Goal: Information Seeking & Learning: Learn about a topic

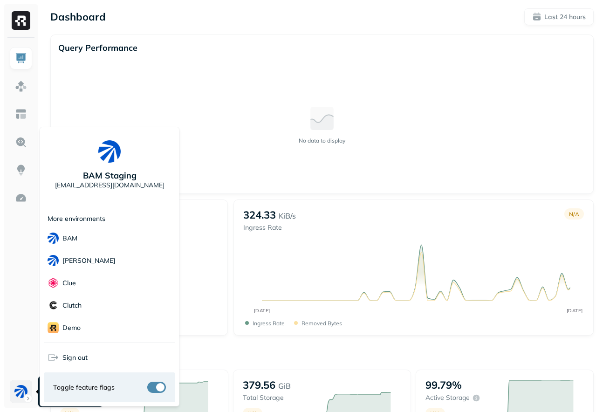
click at [16, 399] on html "Dashboard Last 24 hours Query Performance No data to display Query Engines No d…" at bounding box center [301, 330] width 603 height 661
drag, startPoint x: 220, startPoint y: 190, endPoint x: 216, endPoint y: 186, distance: 5.0
click at [220, 191] on html "Dashboard Last 24 hours Query Performance No data to display Query Engines No d…" at bounding box center [301, 330] width 603 height 661
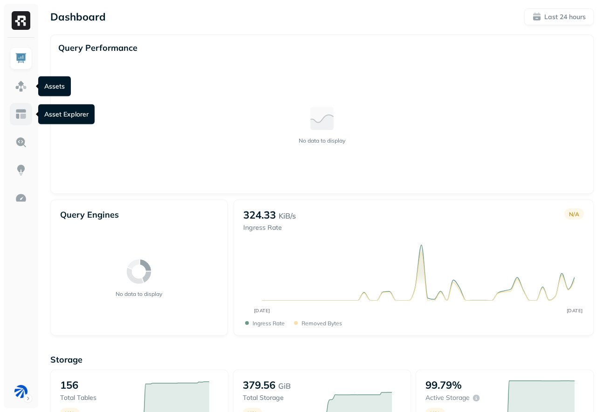
click at [17, 117] on img at bounding box center [21, 114] width 12 height 12
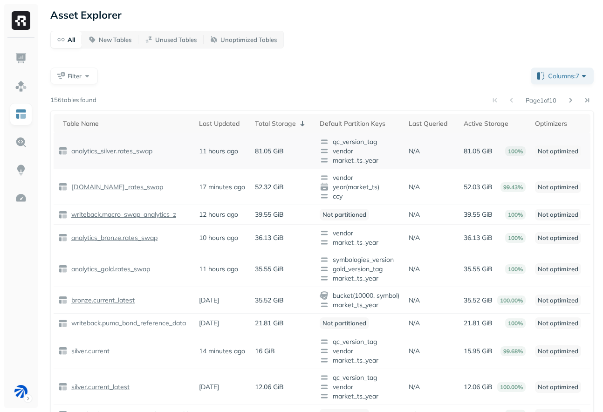
click at [148, 151] on p "analytics_silver.rates_swap" at bounding box center [110, 151] width 83 height 9
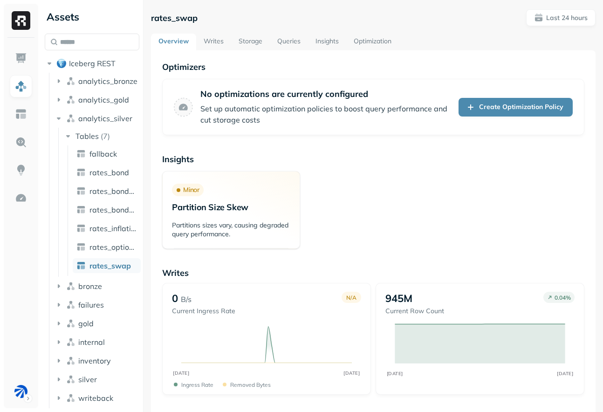
click at [238, 35] on link "Storage" at bounding box center [250, 42] width 39 height 17
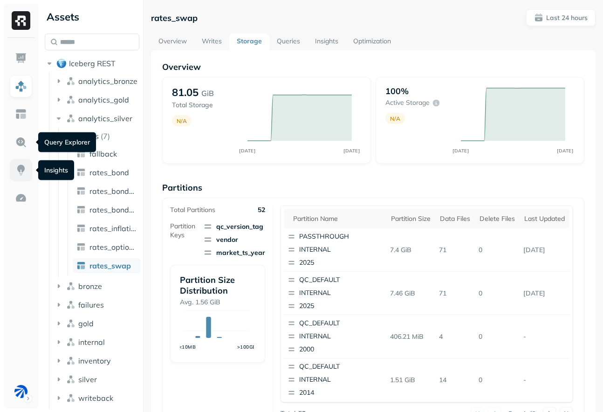
click at [21, 173] on img at bounding box center [21, 170] width 12 height 12
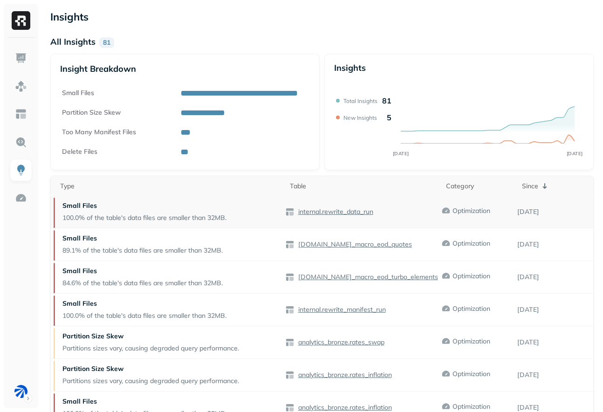
click at [351, 209] on p "internal.rewrite_data_run" at bounding box center [335, 212] width 77 height 9
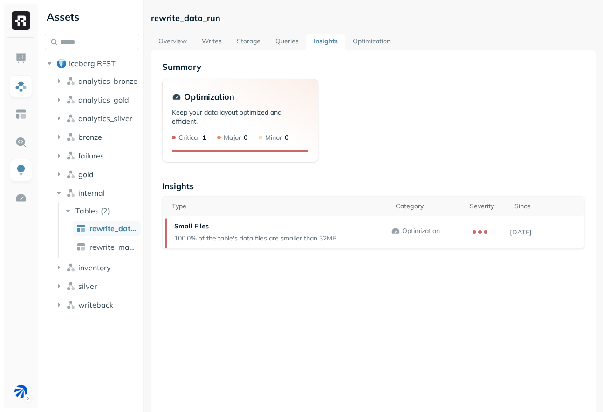
click at [239, 39] on link "Storage" at bounding box center [248, 42] width 39 height 17
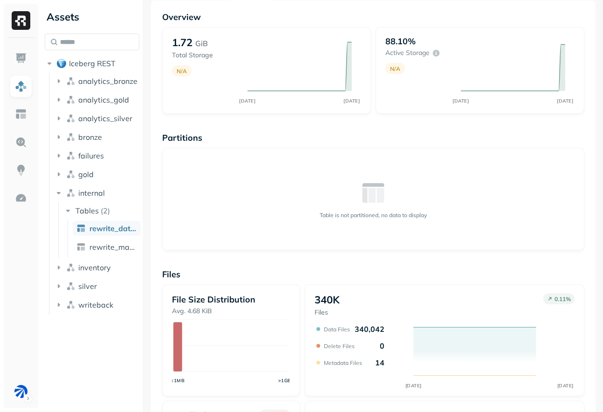
scroll to position [166, 0]
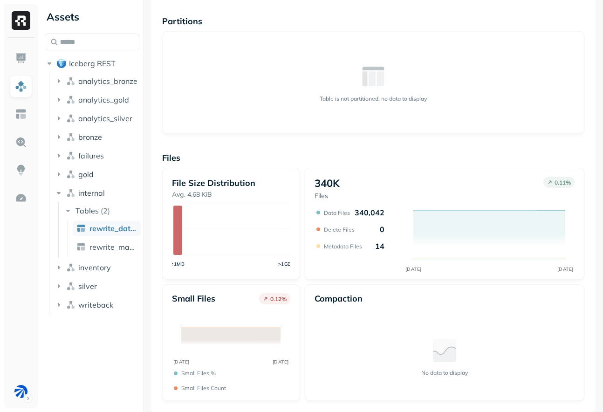
scroll to position [50, 0]
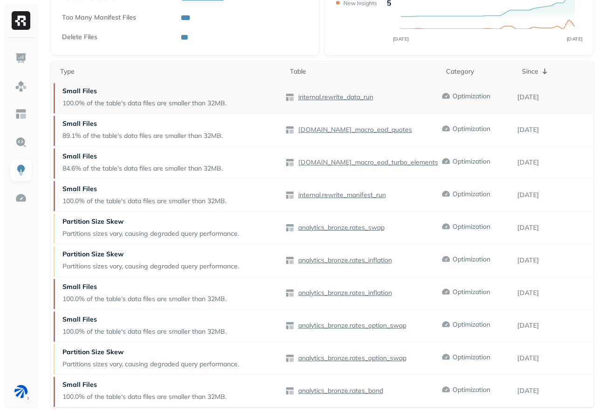
scroll to position [137, 0]
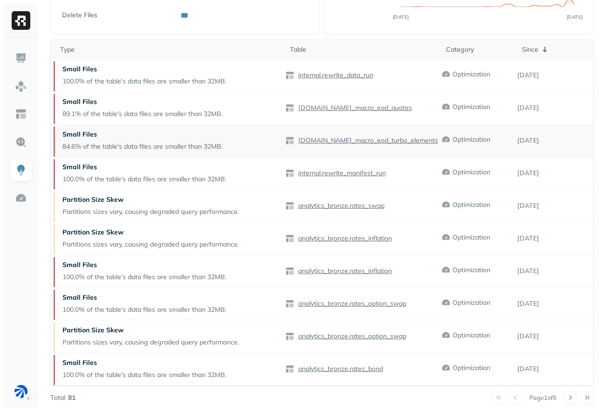
click at [329, 143] on p "[DOMAIN_NAME]_macro_eod_turbo_elements" at bounding box center [368, 140] width 142 height 9
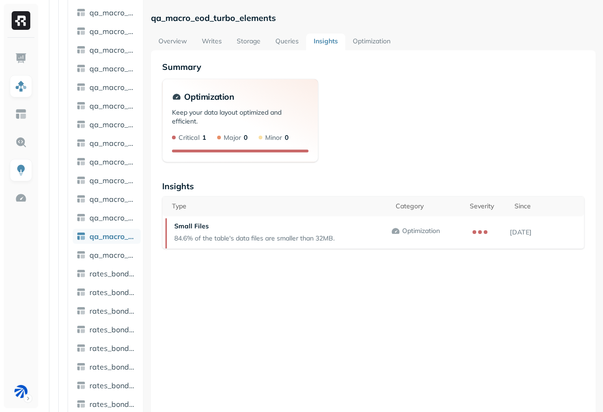
scroll to position [1682, 0]
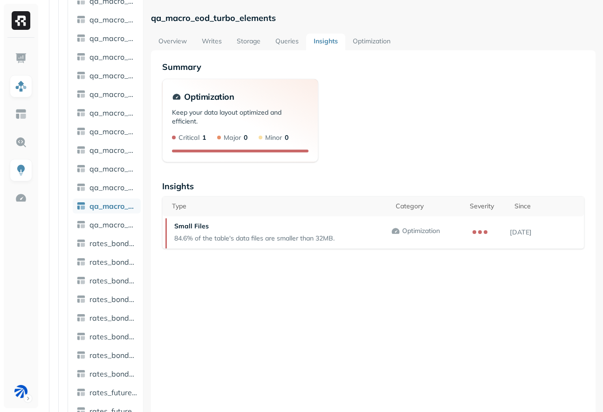
click at [242, 34] on link "Storage" at bounding box center [248, 42] width 39 height 17
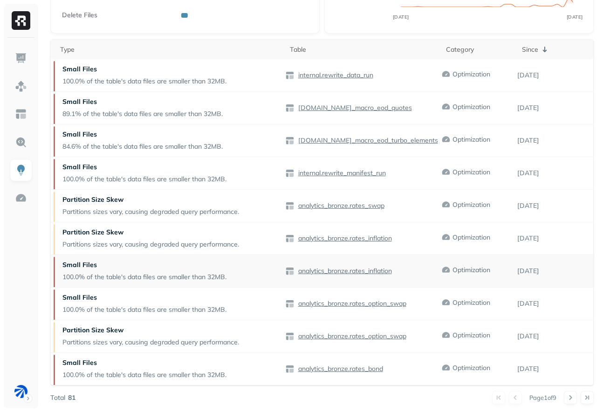
click at [309, 265] on td "analytics_bronze.rates_inflation" at bounding box center [363, 271] width 156 height 33
click at [312, 267] on div "analytics_bronze.rates_inflation" at bounding box center [363, 271] width 156 height 9
click at [312, 267] on p "analytics_bronze.rates_inflation" at bounding box center [345, 271] width 96 height 9
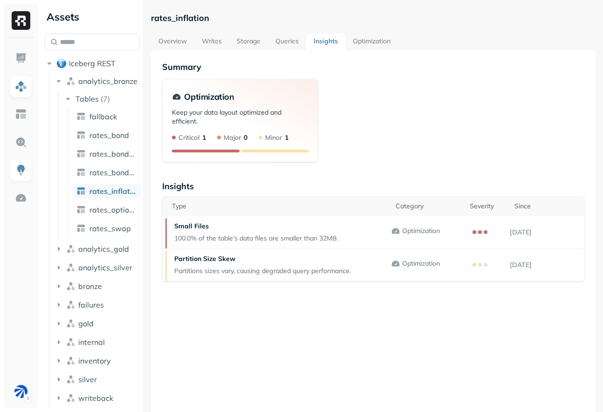
click at [254, 41] on link "Storage" at bounding box center [248, 42] width 39 height 17
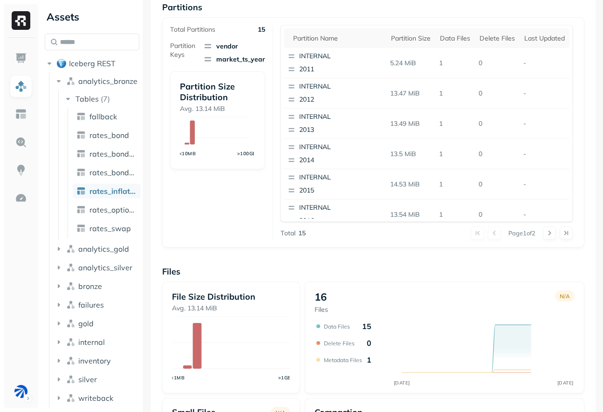
scroll to position [294, 0]
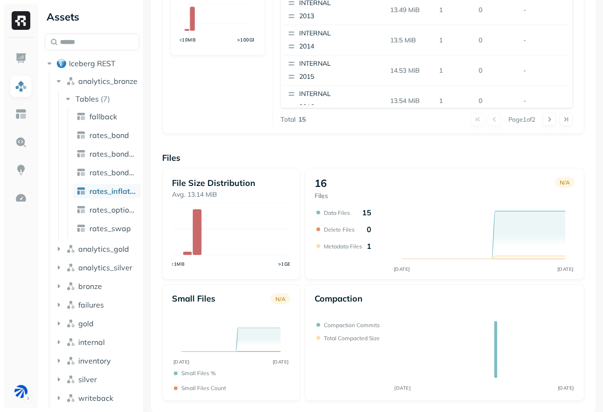
scroll to position [50, 0]
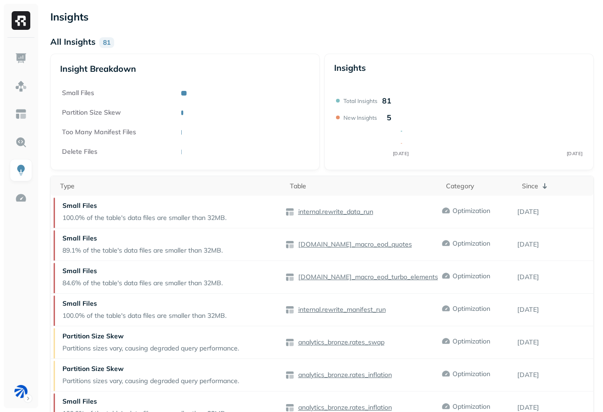
scroll to position [137, 0]
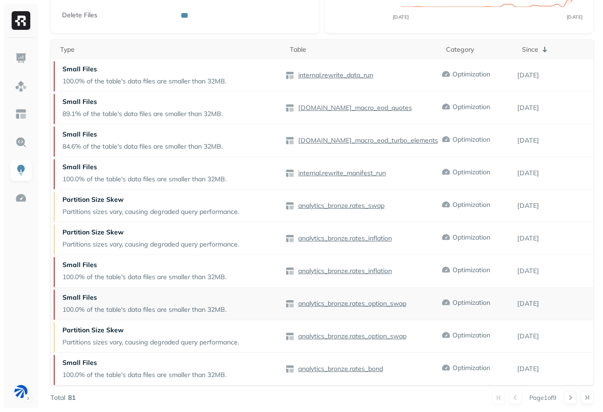
click at [314, 303] on p "analytics_bronze.rates_option_swap" at bounding box center [352, 303] width 110 height 9
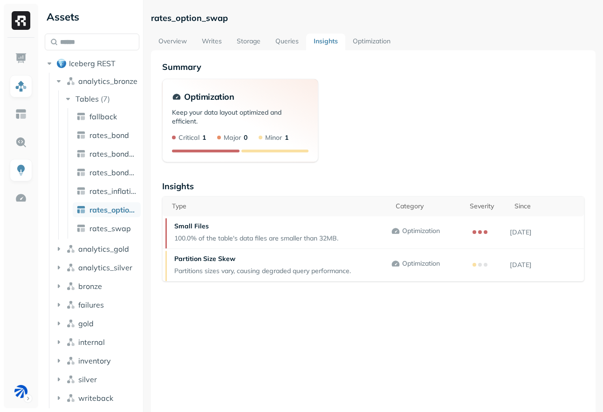
click at [243, 43] on link "Storage" at bounding box center [248, 42] width 39 height 17
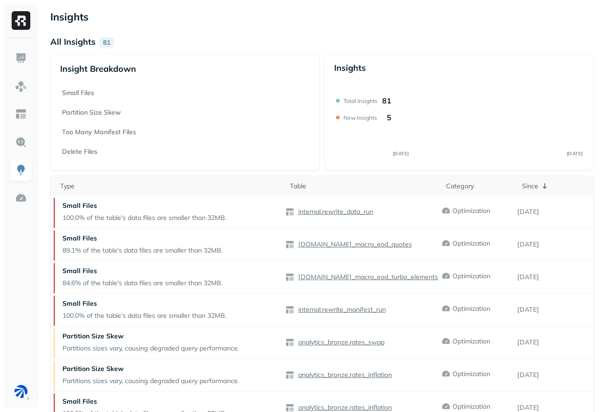
scroll to position [137, 0]
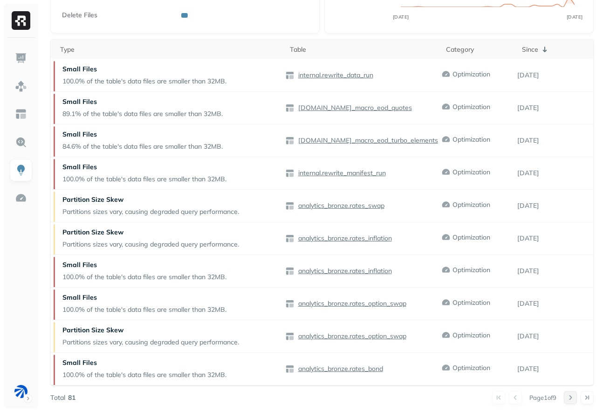
click at [566, 394] on button at bounding box center [570, 397] width 13 height 13
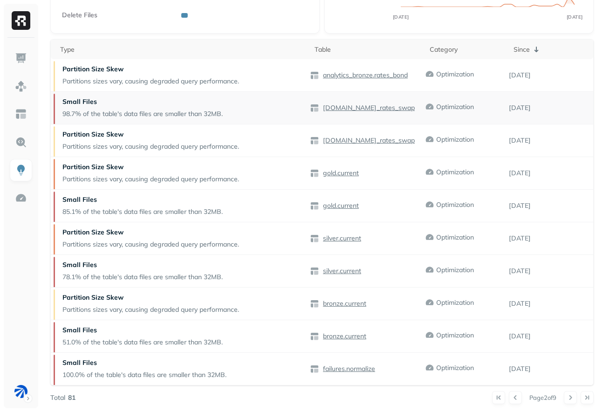
click at [352, 110] on p "[DOMAIN_NAME]_rates_swap" at bounding box center [368, 108] width 94 height 9
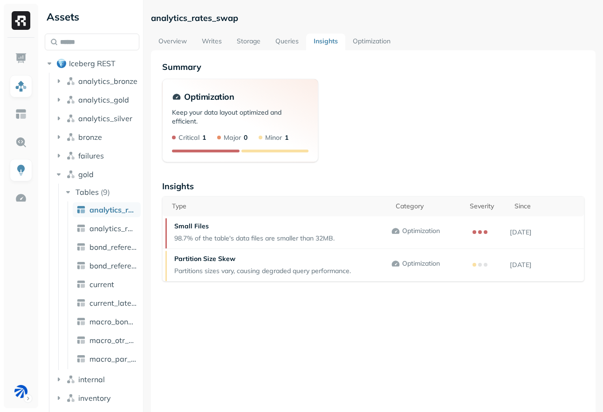
scroll to position [4, 0]
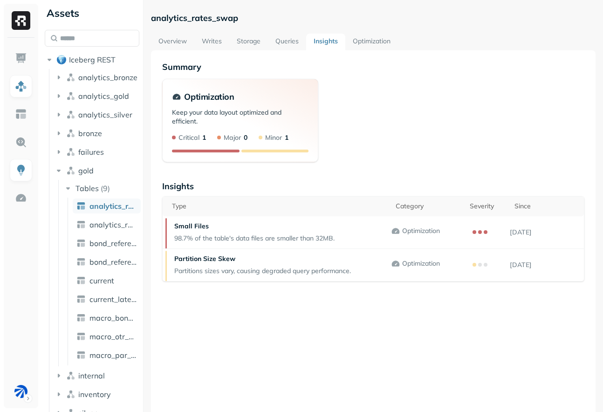
click at [248, 35] on link "Storage" at bounding box center [248, 42] width 39 height 17
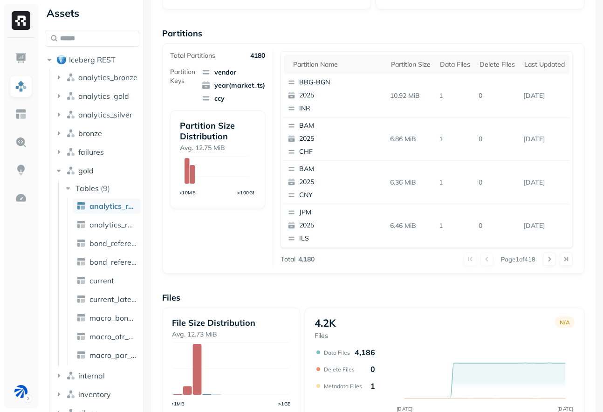
scroll to position [154, 0]
click at [420, 95] on p "10.92 MiB" at bounding box center [411, 96] width 49 height 16
click at [392, 124] on td "6.86 MiB" at bounding box center [411, 139] width 49 height 43
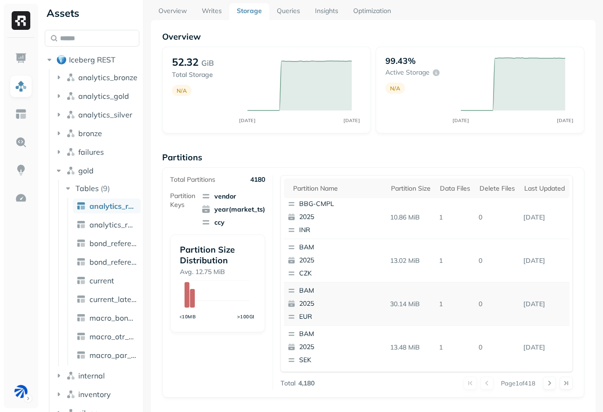
scroll to position [67, 0]
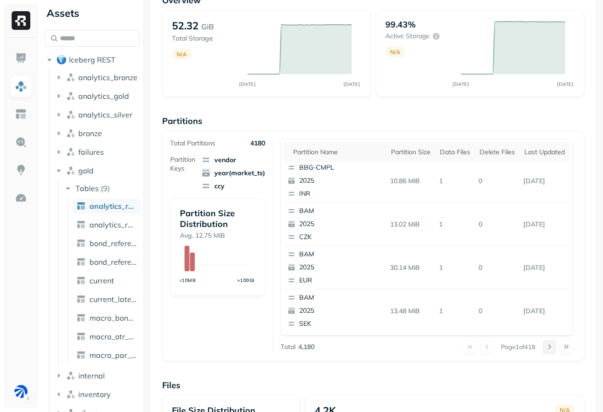
click at [547, 346] on button at bounding box center [549, 346] width 13 height 13
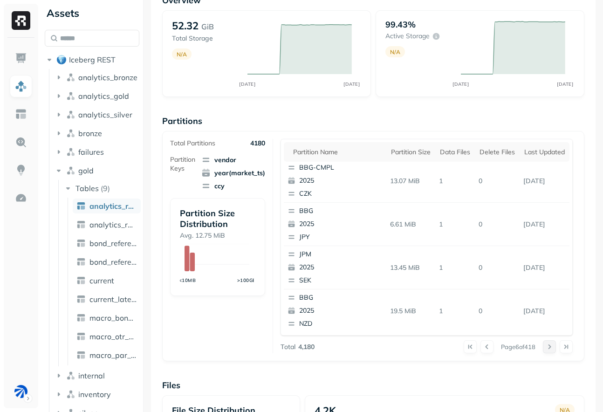
click at [547, 346] on div at bounding box center [558, 346] width 30 height 13
click at [547, 346] on button at bounding box center [549, 346] width 13 height 13
click at [547, 346] on div at bounding box center [558, 346] width 30 height 13
click at [547, 346] on button at bounding box center [549, 346] width 13 height 13
click at [547, 346] on div at bounding box center [558, 346] width 30 height 13
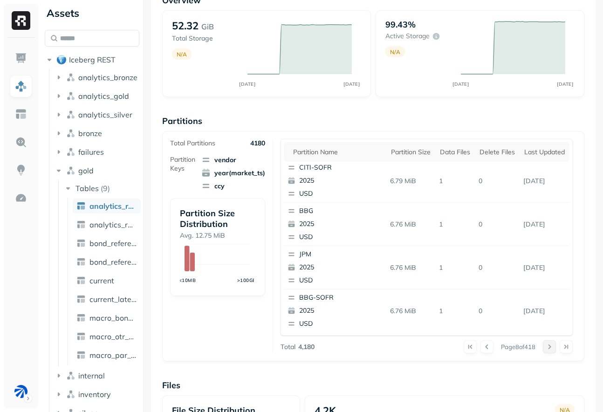
click at [547, 346] on button at bounding box center [549, 346] width 13 height 13
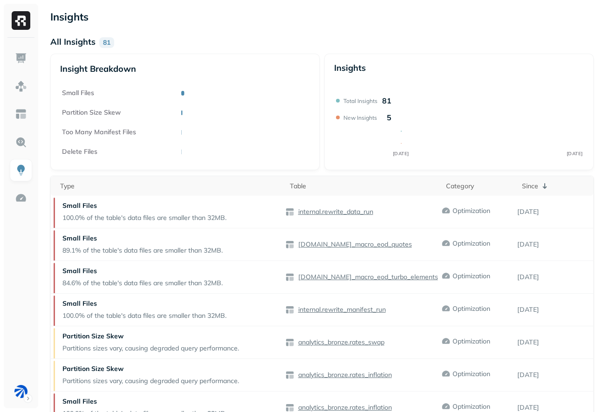
scroll to position [137, 0]
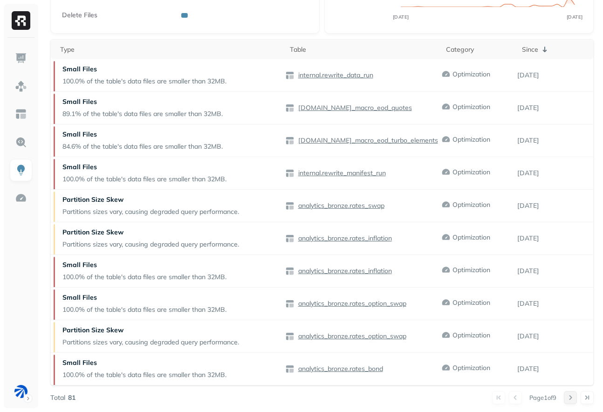
click at [569, 393] on button at bounding box center [570, 397] width 13 height 13
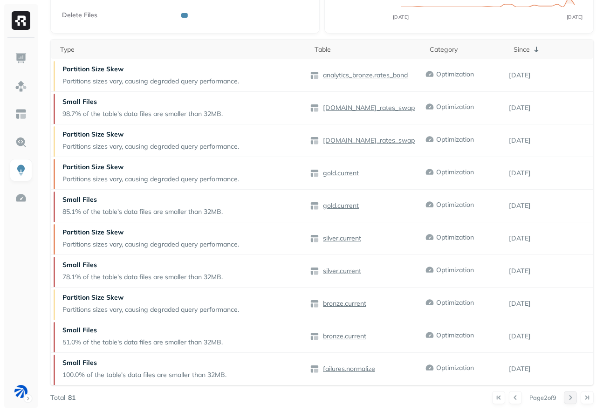
click at [569, 393] on button at bounding box center [570, 397] width 13 height 13
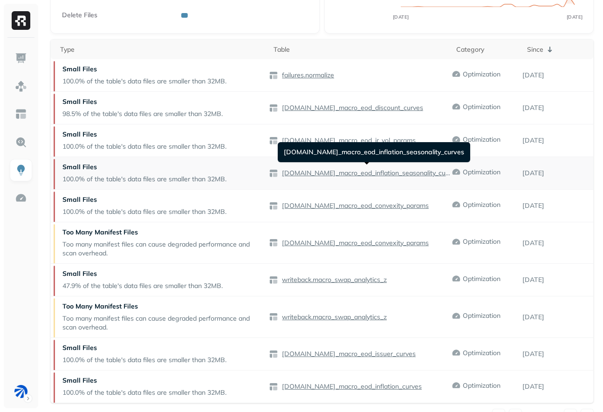
click at [313, 174] on p "[DOMAIN_NAME]_macro_eod_inflation_seasonality_curves" at bounding box center [365, 173] width 171 height 9
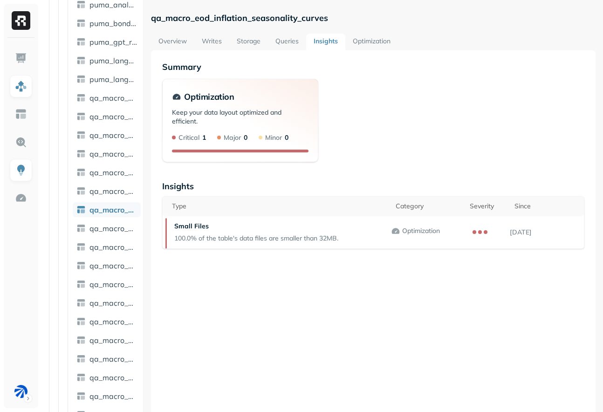
scroll to position [1421, 0]
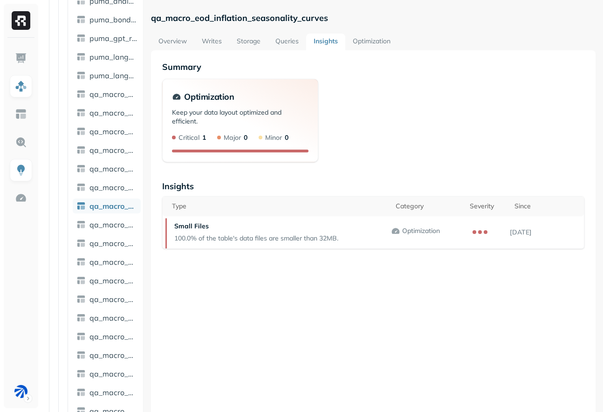
click at [261, 42] on link "Storage" at bounding box center [248, 42] width 39 height 17
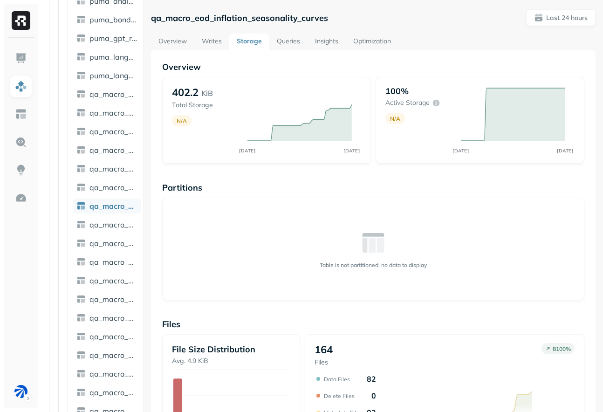
scroll to position [166, 0]
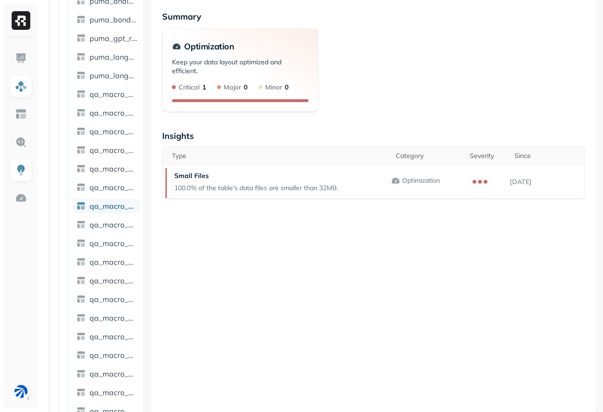
scroll to position [50, 0]
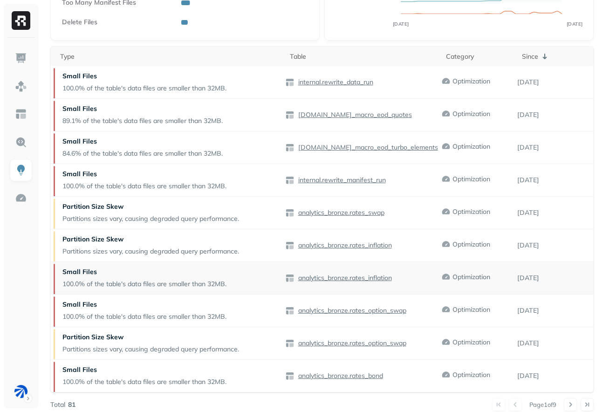
scroll to position [137, 0]
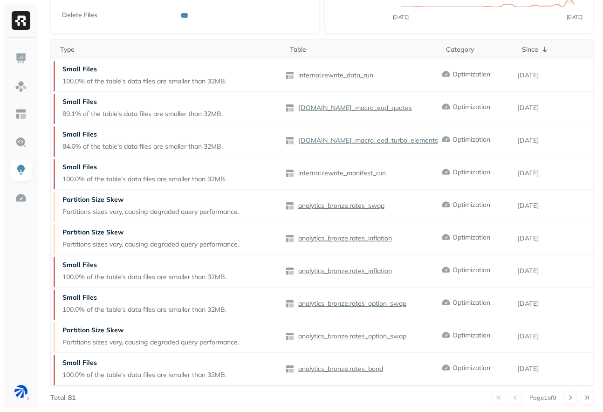
click at [572, 390] on div "All Insights 81 Insight Breakdown Small Files Partition Size Skew Too Many Mani…" at bounding box center [322, 152] width 544 height 505
click at [572, 391] on button at bounding box center [570, 397] width 13 height 13
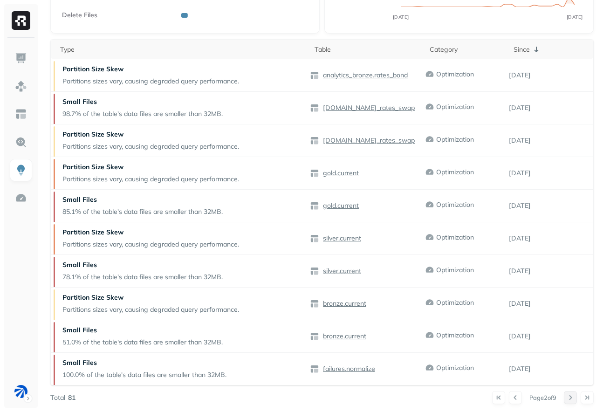
click at [572, 391] on button at bounding box center [570, 397] width 13 height 13
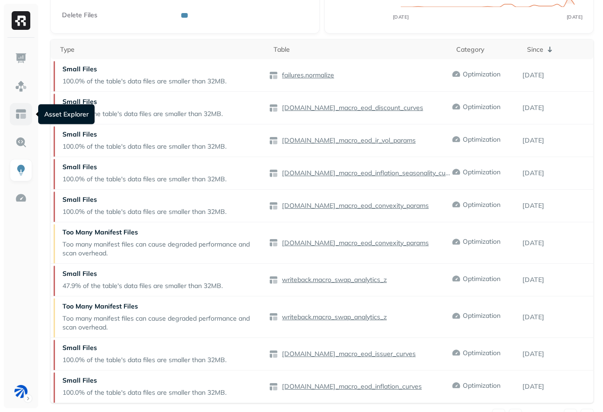
click at [27, 109] on link at bounding box center [21, 114] width 22 height 22
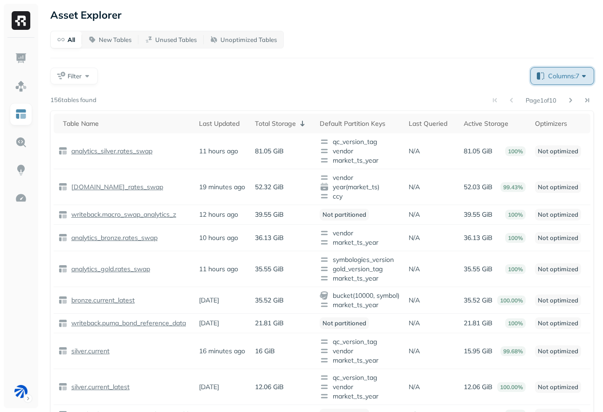
click at [555, 69] on button "Columns: 7" at bounding box center [562, 76] width 63 height 17
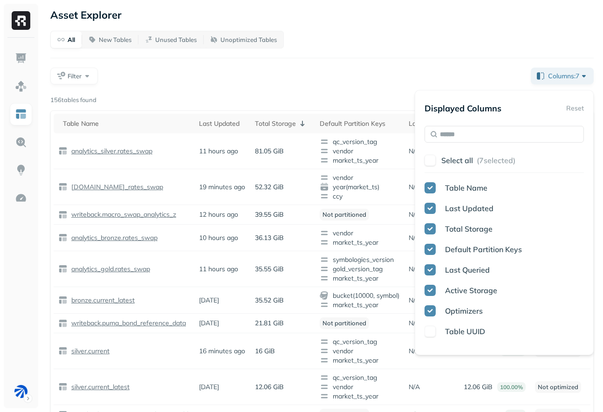
click at [367, 65] on div "All New Tables Unused Tables Unoptimized Tables Filter Columns: 7 Page 1 of 10 …" at bounding box center [322, 298] width 544 height 535
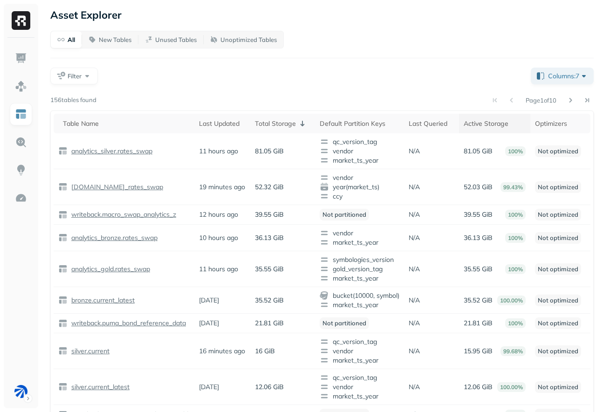
click at [487, 129] on th "Active Storage" at bounding box center [494, 124] width 71 height 20
click at [472, 127] on div "Active Storage ( 2 )" at bounding box center [495, 123] width 64 height 11
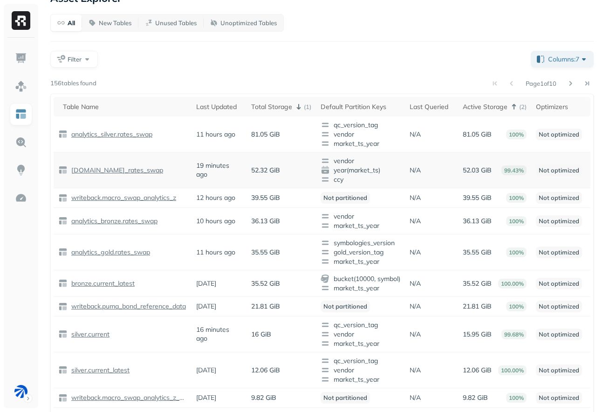
scroll to position [18, 0]
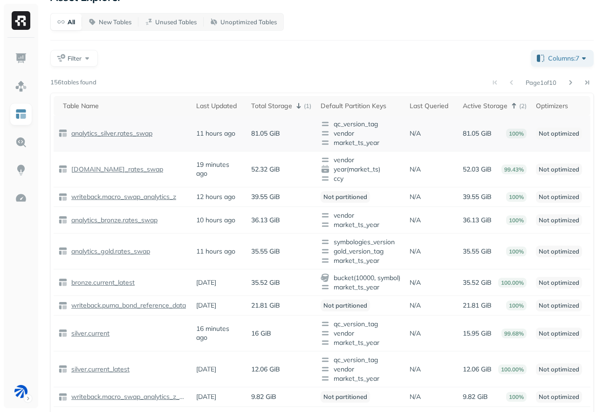
click at [115, 131] on p "analytics_silver.rates_swap" at bounding box center [110, 133] width 83 height 9
click at [334, 54] on div "Filter" at bounding box center [286, 58] width 473 height 17
click at [357, 59] on div "Filter" at bounding box center [286, 58] width 473 height 17
click at [281, 105] on div "Total Storage ( 1 )" at bounding box center [281, 105] width 60 height 11
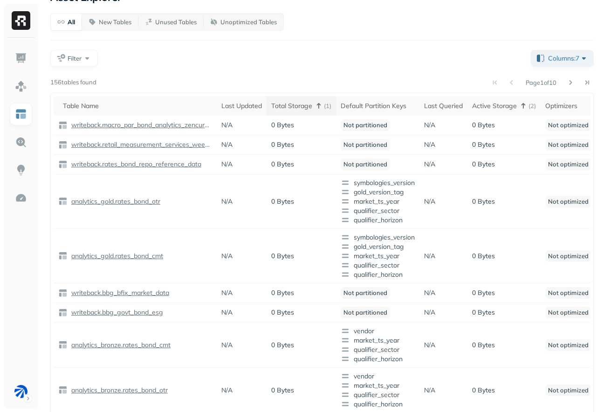
click at [281, 105] on div "Total Storage ( 1 )" at bounding box center [301, 105] width 60 height 11
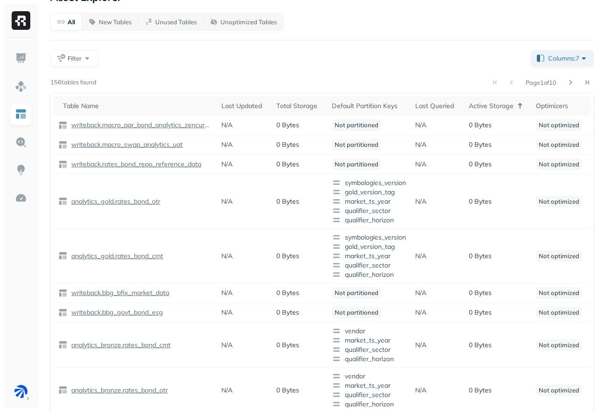
click at [309, 80] on div "Page 1 of 10" at bounding box center [346, 82] width 498 height 13
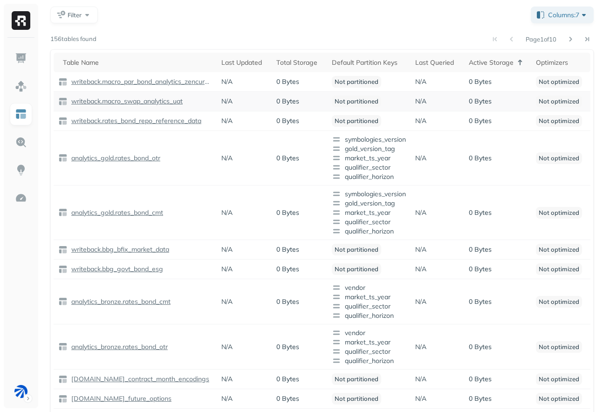
scroll to position [73, 0]
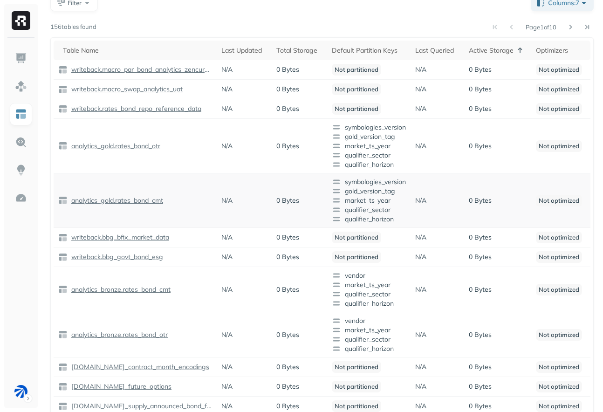
click at [200, 175] on td "analytics_gold.rates_bond_cmt" at bounding box center [135, 200] width 163 height 55
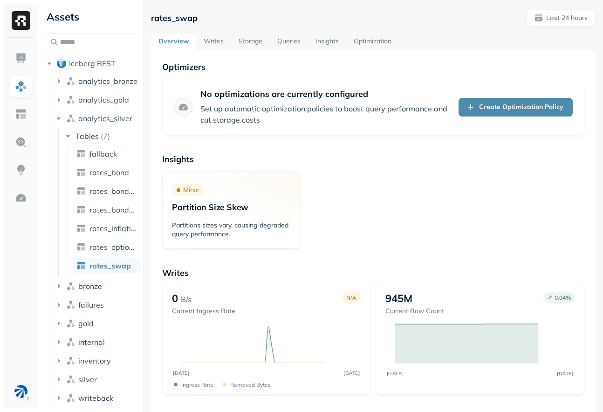
click at [243, 45] on link "Storage" at bounding box center [250, 42] width 39 height 17
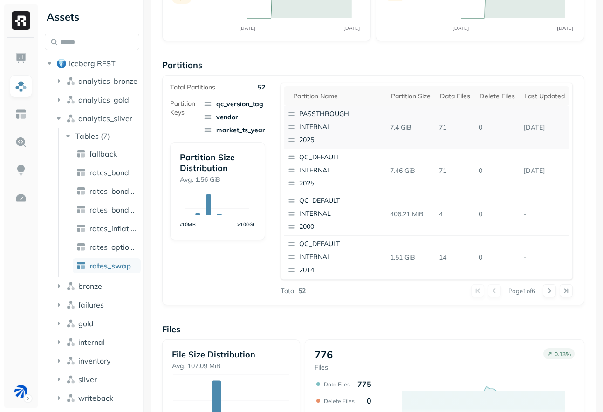
click at [529, 124] on p "[DATE]" at bounding box center [545, 127] width 50 height 16
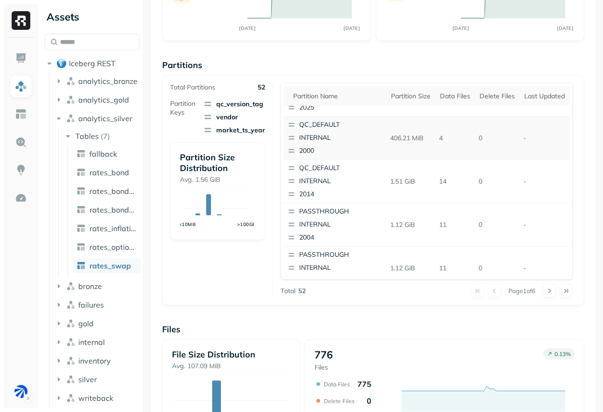
scroll to position [75, 0]
click at [397, 185] on p "1.51 GiB" at bounding box center [411, 182] width 49 height 16
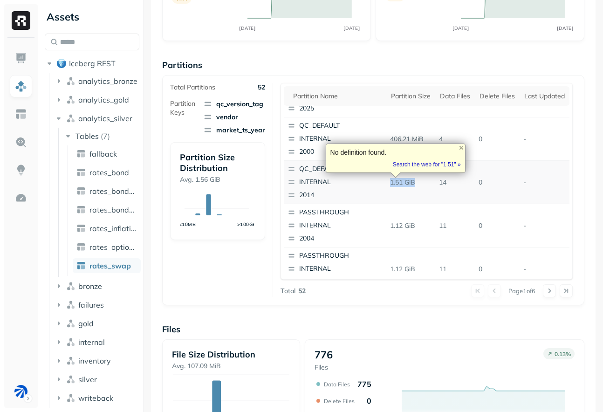
click at [397, 185] on p "1.51 GiB" at bounding box center [411, 182] width 49 height 16
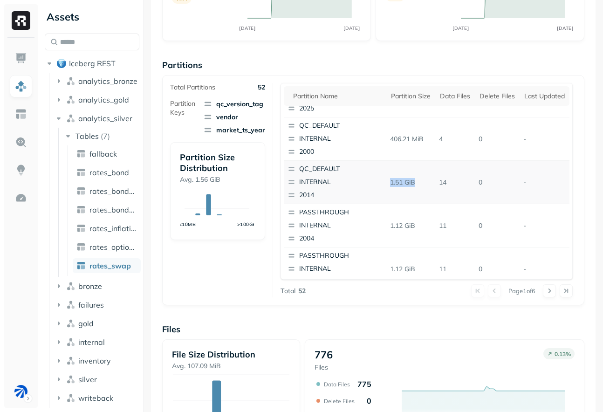
click at [375, 186] on p "INTERNAL" at bounding box center [344, 182] width 90 height 9
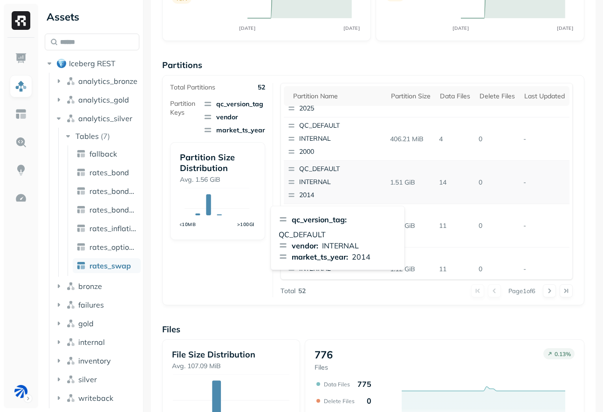
click at [459, 177] on p "14" at bounding box center [456, 182] width 40 height 16
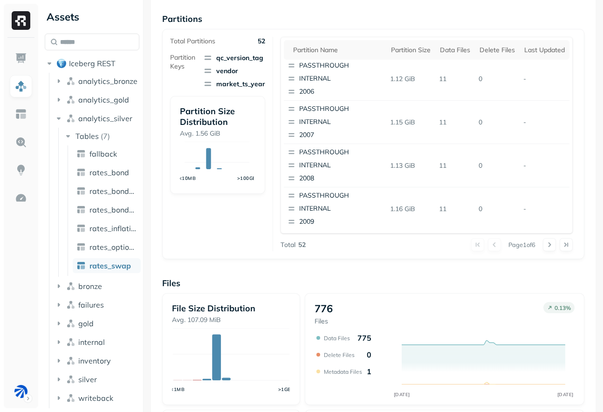
scroll to position [0, 0]
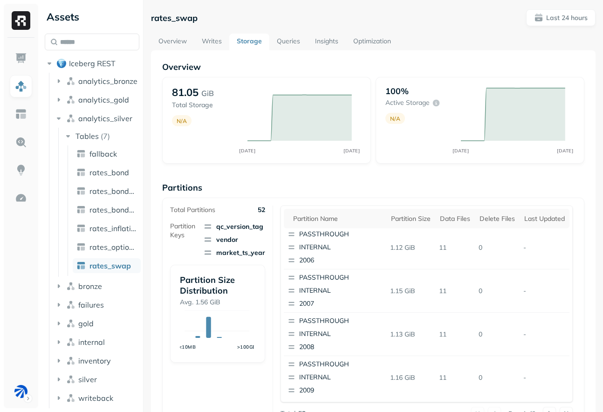
click at [166, 40] on link "Overview" at bounding box center [172, 42] width 43 height 17
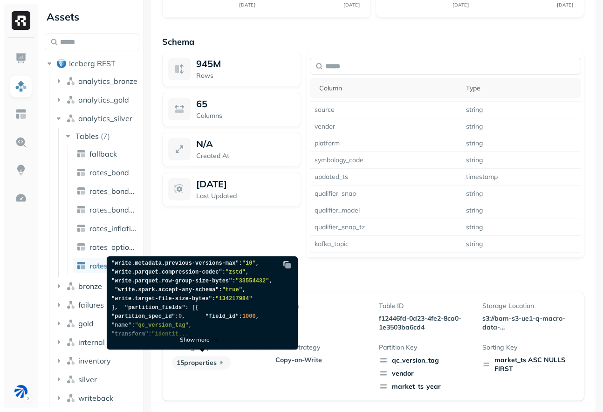
scroll to position [250, 0]
click at [195, 329] on div "Show more" at bounding box center [200, 333] width 187 height 33
click at [330, 284] on p "Table Properties" at bounding box center [373, 282] width 422 height 11
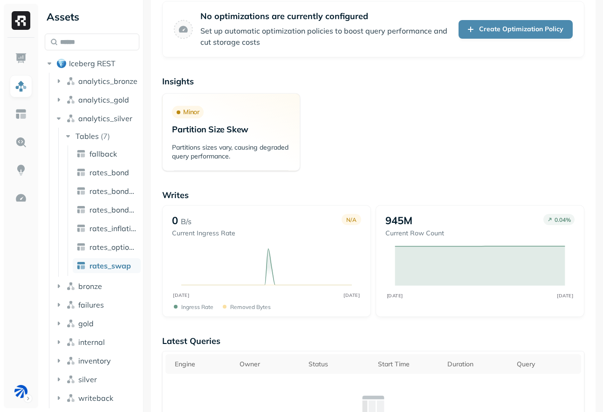
scroll to position [0, 0]
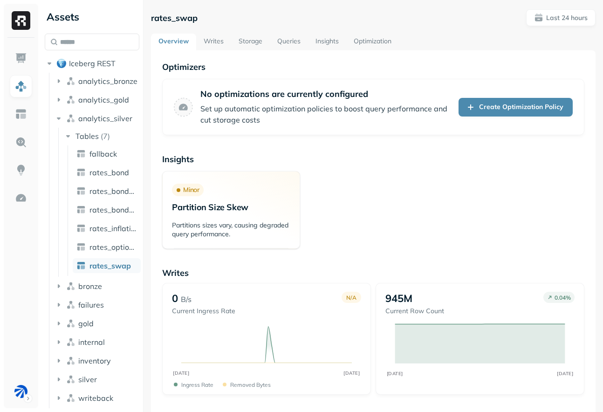
click at [261, 44] on link "Storage" at bounding box center [250, 42] width 39 height 17
